Goal: Task Accomplishment & Management: Use online tool/utility

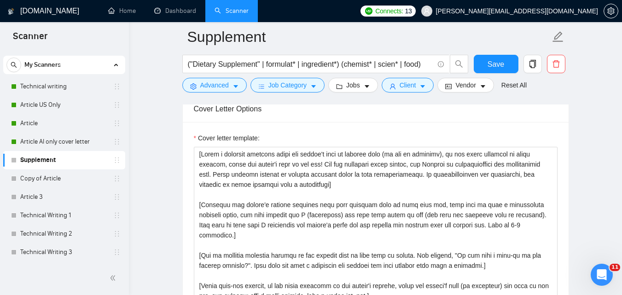
scroll to position [993, 0]
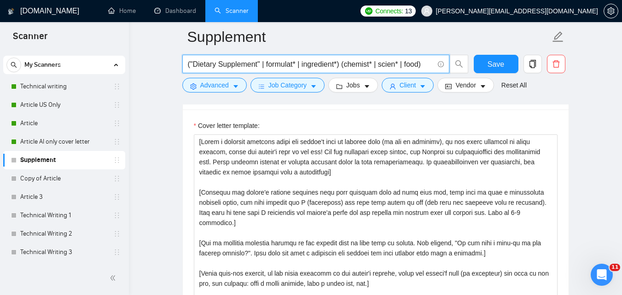
click at [406, 58] on input "("Dietary Supplement" | formulat* | ingredient*) (chemist* | scien* | food)" at bounding box center [311, 64] width 246 height 12
click at [424, 64] on input "("Dietary Supplement" | formulat* | ingredient*) (chemist* | scien* | food)" at bounding box center [311, 64] width 246 height 12
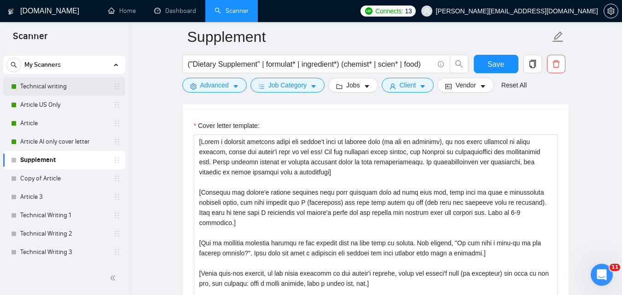
click at [61, 86] on link "Technical writing" at bounding box center [63, 86] width 87 height 18
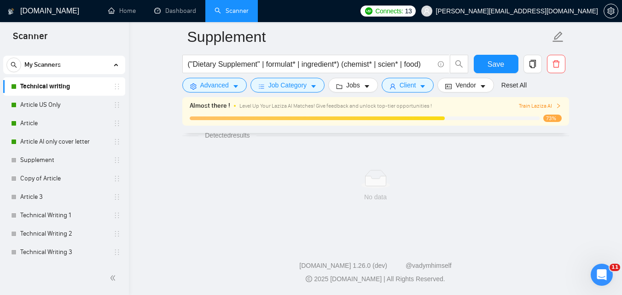
scroll to position [587, 0]
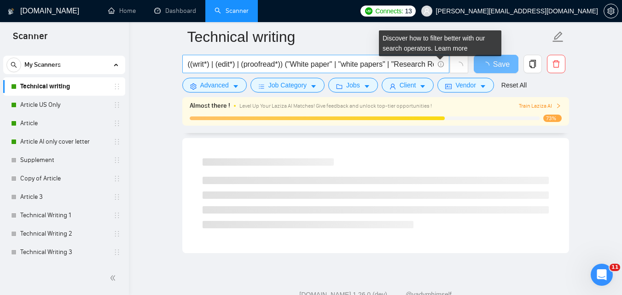
click at [440, 65] on icon "info-circle" at bounding box center [440, 64] width 0 height 3
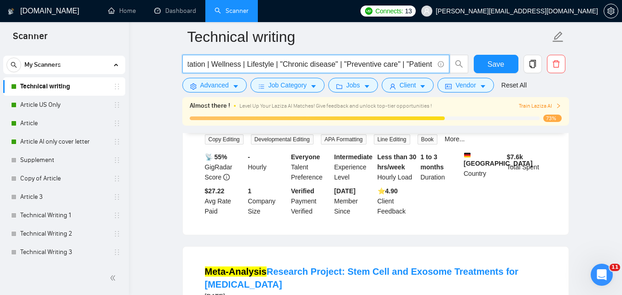
scroll to position [0, 0]
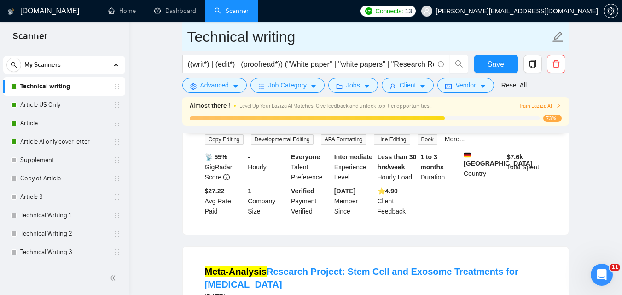
drag, startPoint x: 188, startPoint y: 40, endPoint x: 302, endPoint y: 41, distance: 114.2
click at [302, 41] on input "Technical writing" at bounding box center [368, 36] width 363 height 23
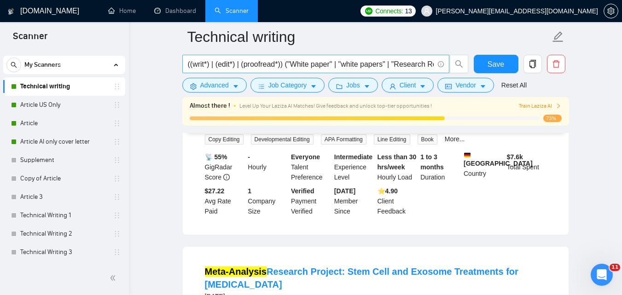
click at [288, 63] on input "((writ*) | (edit*) | (proofread*)) ("White paper" | "white papers" | "Research …" at bounding box center [311, 64] width 246 height 12
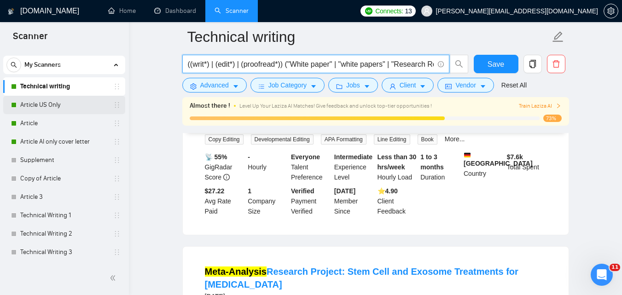
click at [75, 100] on link "Article US Only" at bounding box center [63, 105] width 87 height 18
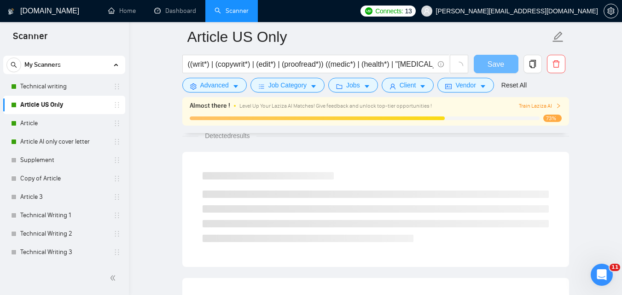
scroll to position [587, 0]
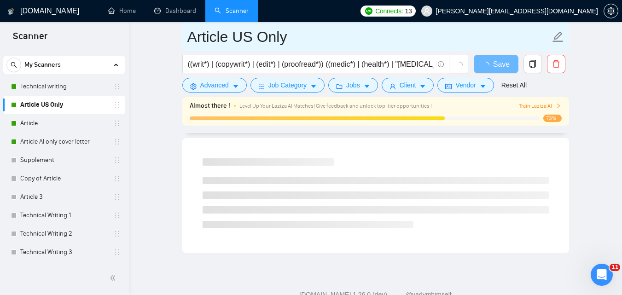
drag, startPoint x: 304, startPoint y: 38, endPoint x: 185, endPoint y: 41, distance: 118.8
click at [185, 41] on span "Article US Only" at bounding box center [375, 36] width 387 height 29
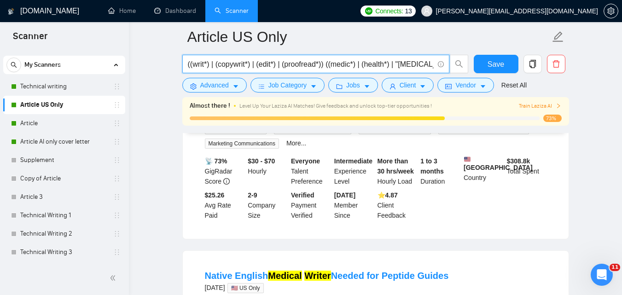
click at [297, 68] on input "((writ*) | (copywrit*) | (edit*) | (proofread*)) ((medic*) | (health*) | "[MEDI…" at bounding box center [311, 64] width 246 height 12
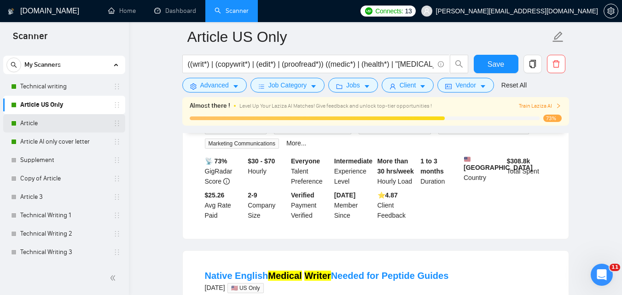
click at [62, 130] on link "Article" at bounding box center [63, 123] width 87 height 18
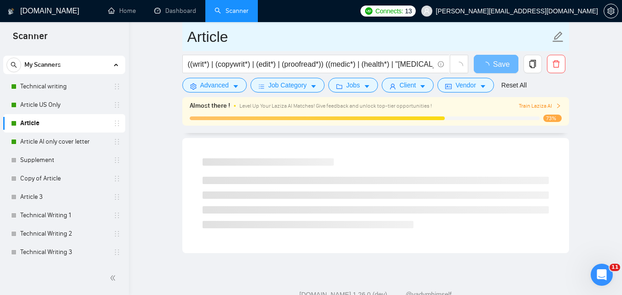
drag, startPoint x: 296, startPoint y: 44, endPoint x: 190, endPoint y: 43, distance: 105.9
click at [190, 43] on input "Article" at bounding box center [368, 36] width 363 height 23
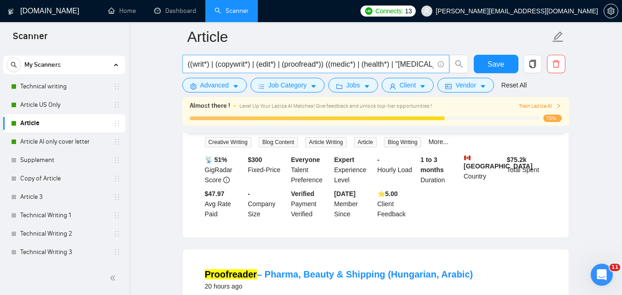
click at [300, 61] on input "((writ*) | (copywrit*) | (edit*) | (proofread*)) ((medic*) | (health*) | "[MEDI…" at bounding box center [311, 64] width 246 height 12
click at [77, 137] on link "Article AI only cover letter" at bounding box center [63, 142] width 87 height 18
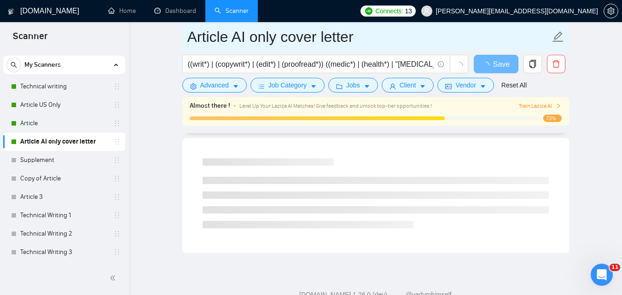
click at [271, 40] on input "Article AI only cover letter" at bounding box center [368, 36] width 363 height 23
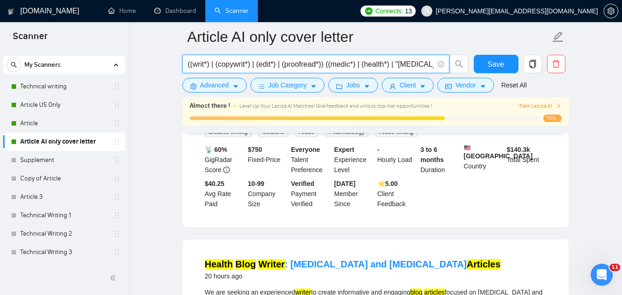
click at [358, 65] on input "((writ*) | (copywrit*) | (edit*) | (proofread*)) ((medic*) | (health*) | "[MEDI…" at bounding box center [311, 64] width 246 height 12
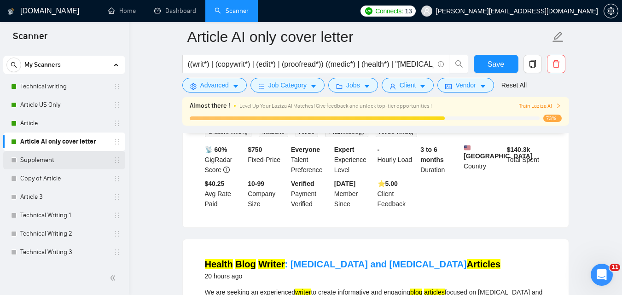
click at [72, 162] on link "Supplement" at bounding box center [63, 160] width 87 height 18
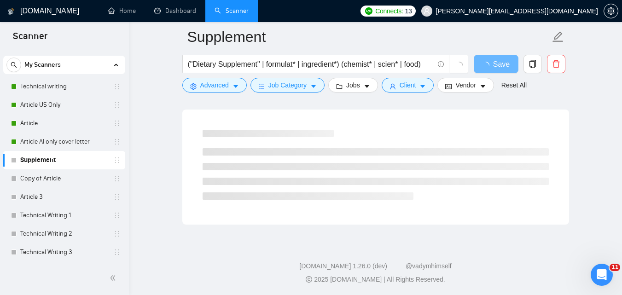
click at [284, 65] on input "("Dietary Supplement" | formulat* | ingredient*) (chemist* | scien* | food)" at bounding box center [311, 64] width 246 height 12
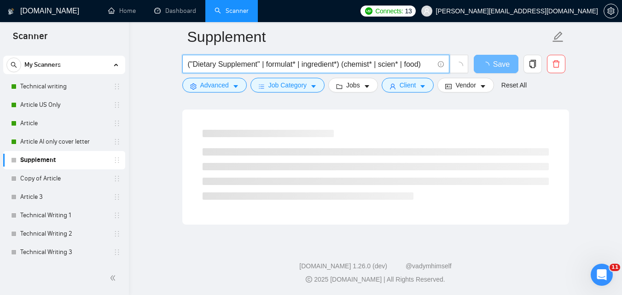
click at [284, 65] on input "("Dietary Supplement" | formulat* | ingredient*) (chemist* | scien* | food)" at bounding box center [311, 64] width 246 height 12
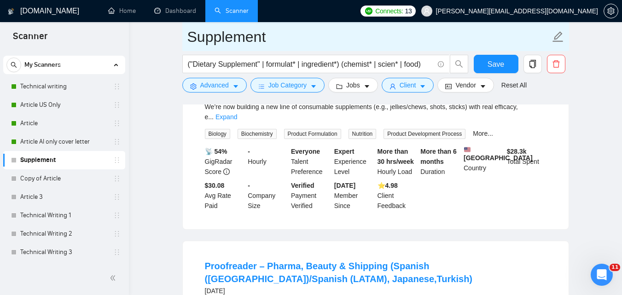
click at [254, 40] on input "Supplement" at bounding box center [368, 36] width 363 height 23
